Goal: Transaction & Acquisition: Register for event/course

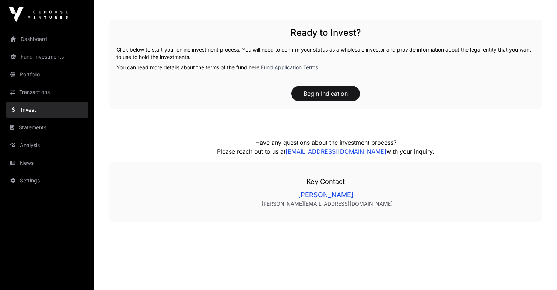
scroll to position [773, 0]
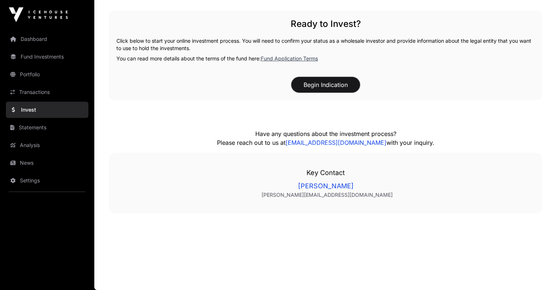
click at [325, 89] on button "Begin Indication" at bounding box center [325, 84] width 69 height 15
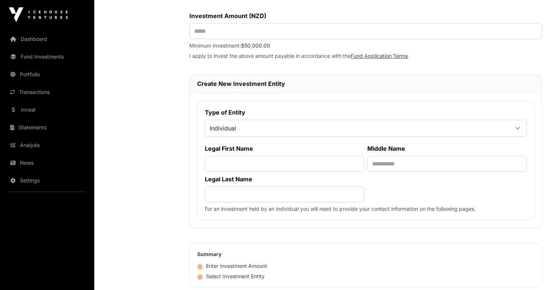
scroll to position [323, 0]
click at [367, 123] on span "Individual" at bounding box center [357, 127] width 304 height 13
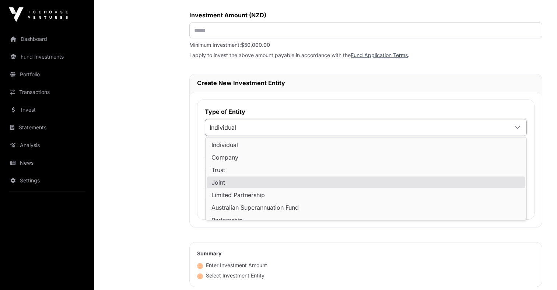
scroll to position [7, 0]
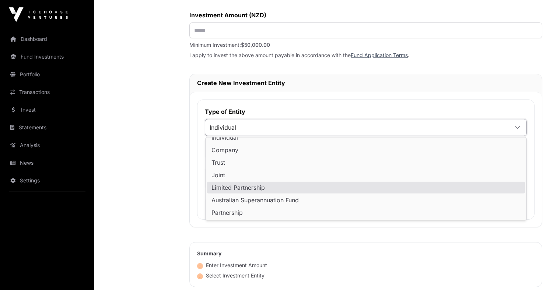
click at [162, 184] on div "Investment Fund Application AML Nature & Purpose Wholesale IRD Details Tax Cert…" at bounding box center [142, 67] width 66 height 657
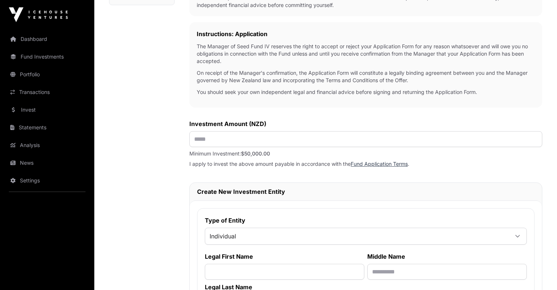
scroll to position [217, 0]
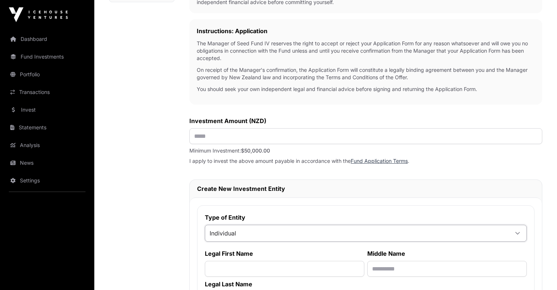
click at [258, 233] on span "Individual" at bounding box center [357, 233] width 304 height 13
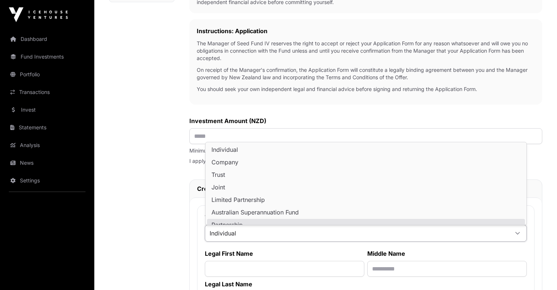
scroll to position [6, 0]
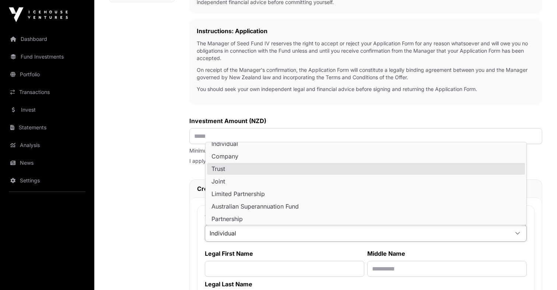
click at [240, 169] on li "Trust" at bounding box center [366, 169] width 318 height 12
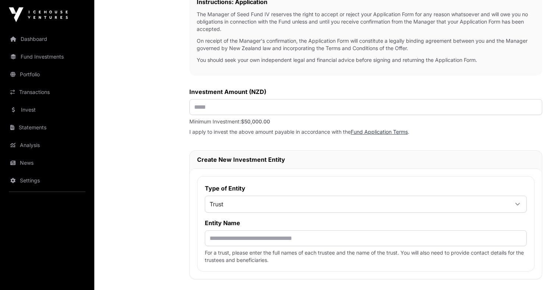
scroll to position [240, 0]
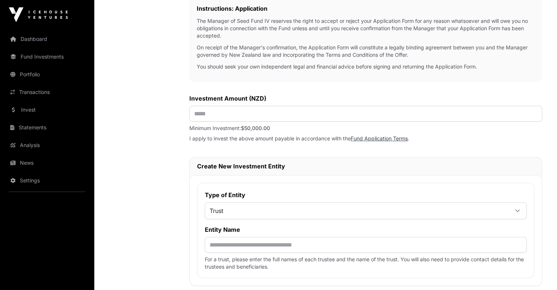
click at [229, 212] on span "Trust" at bounding box center [357, 210] width 304 height 13
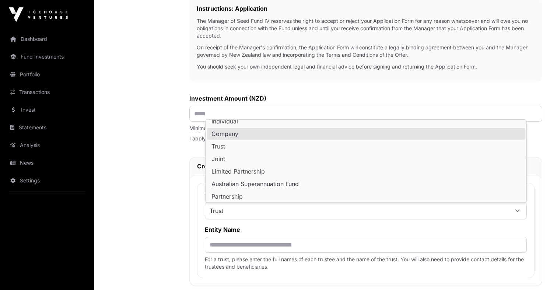
scroll to position [1, 0]
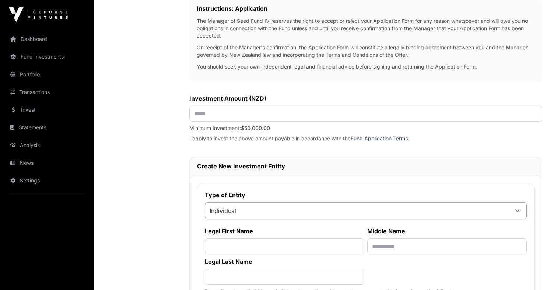
click at [227, 125] on span "Individual" at bounding box center [225, 126] width 27 height 6
click at [226, 213] on span "Individual" at bounding box center [357, 210] width 304 height 13
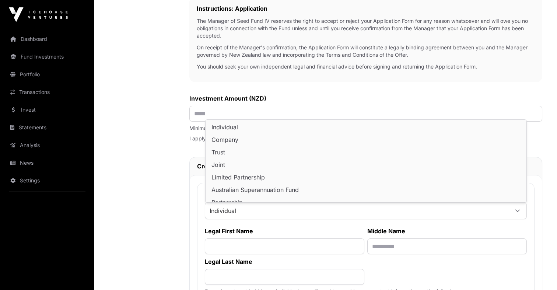
scroll to position [6, 0]
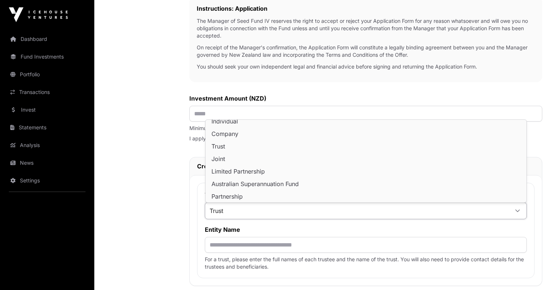
click at [226, 147] on li "Trust" at bounding box center [366, 146] width 318 height 12
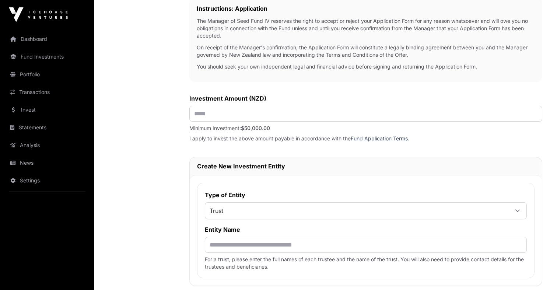
click at [232, 210] on span "Trust" at bounding box center [357, 210] width 304 height 13
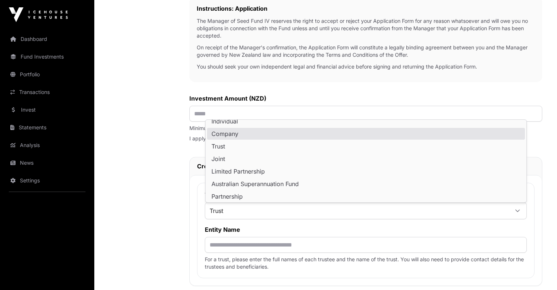
scroll to position [1, 0]
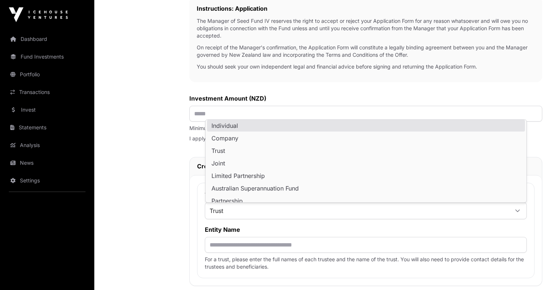
click at [232, 126] on span "Individual" at bounding box center [225, 126] width 27 height 6
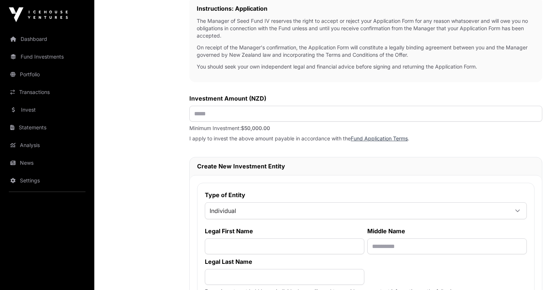
click at [172, 162] on div "Investment Fund Application AML Nature & Purpose Wholesale IRD Details Tax Cert…" at bounding box center [142, 151] width 66 height 657
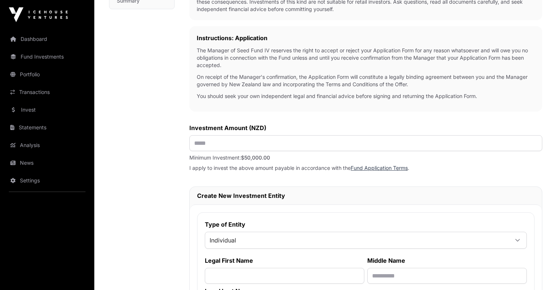
scroll to position [149, 0]
